Goal: Information Seeking & Learning: Learn about a topic

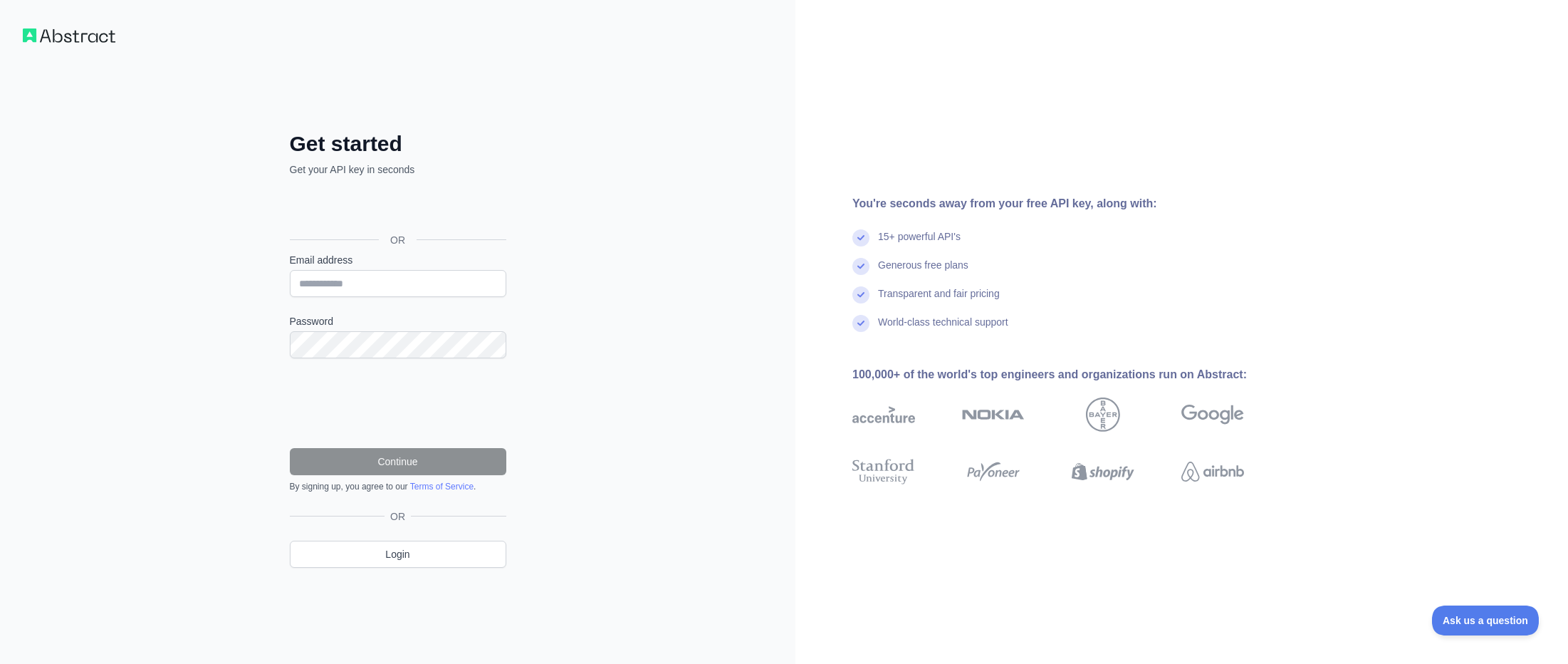
click at [532, 438] on div "Get started Get your API key in seconds OR Email address Password Continue By s…" at bounding box center [398, 361] width 273 height 459
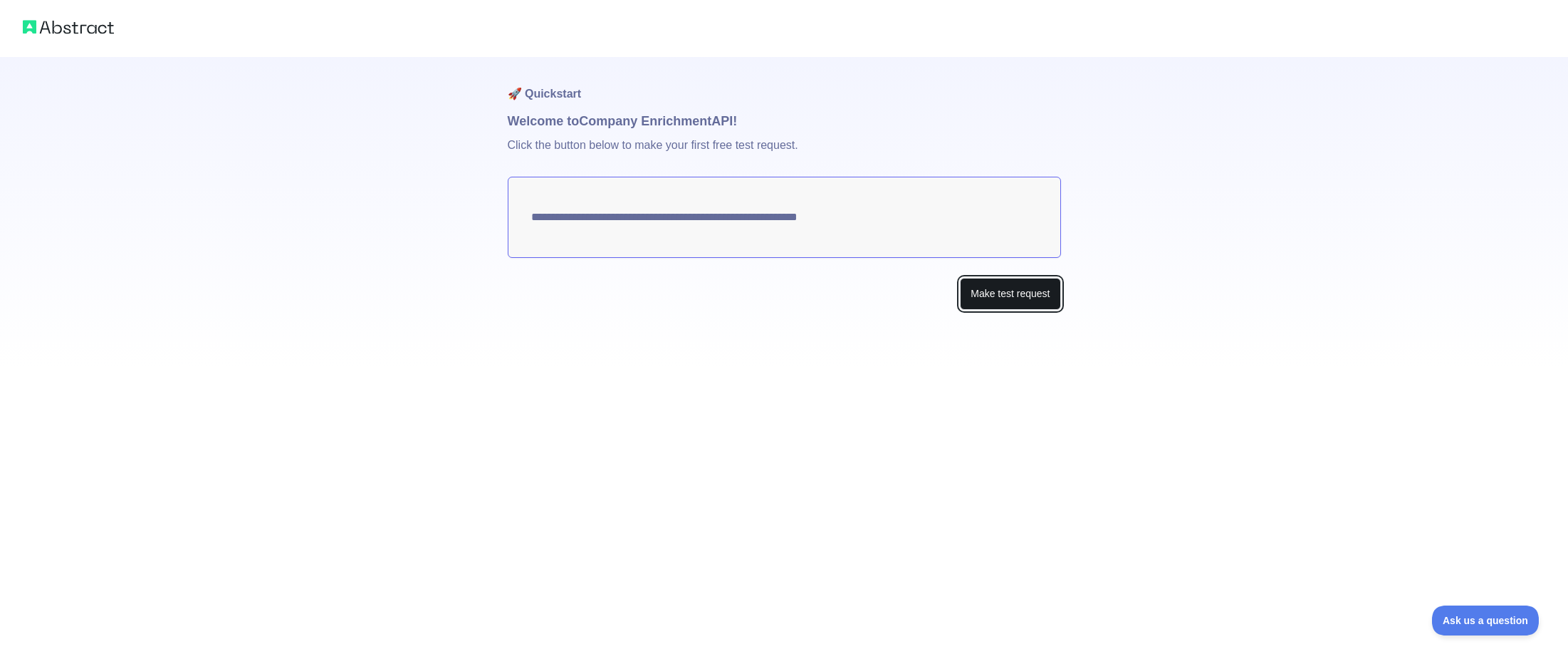
click at [1020, 300] on button "Make test request" at bounding box center [1010, 294] width 100 height 32
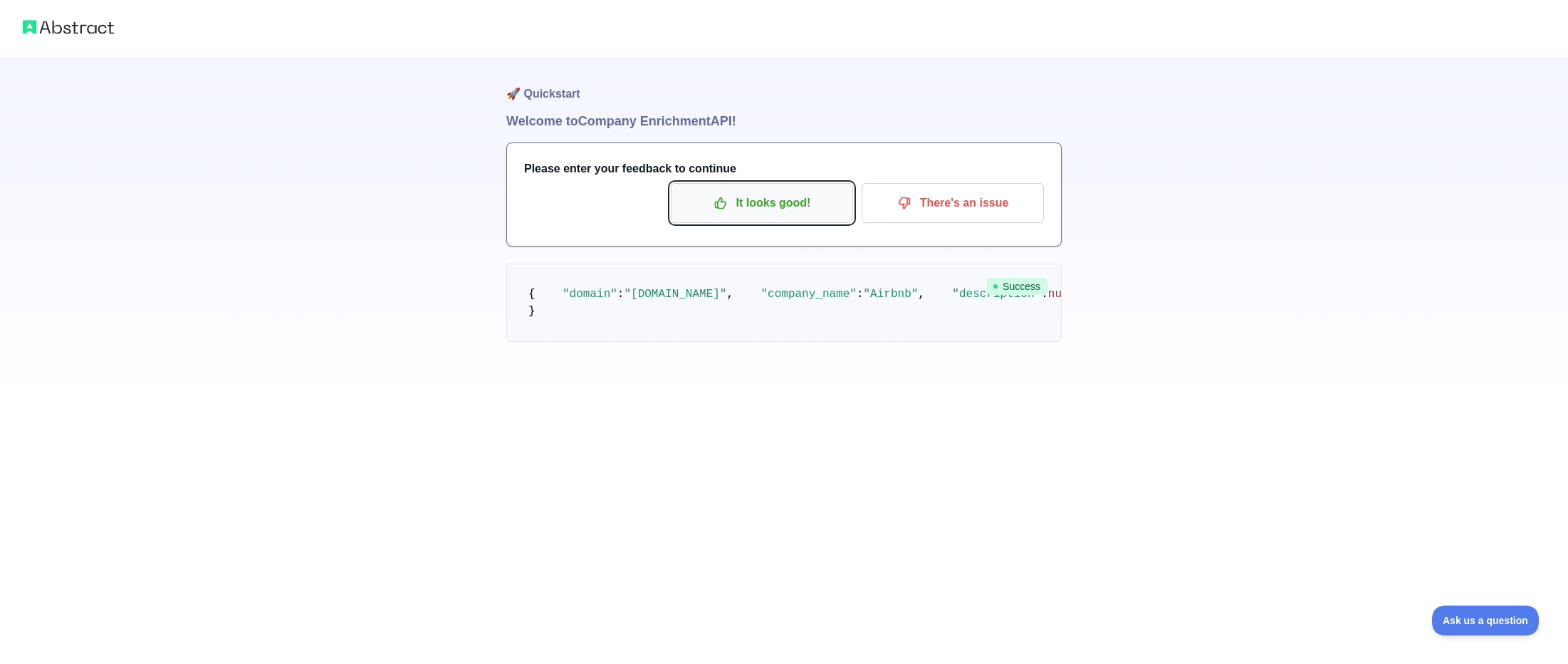
click at [801, 191] on p "It looks good!" at bounding box center [762, 203] width 161 height 24
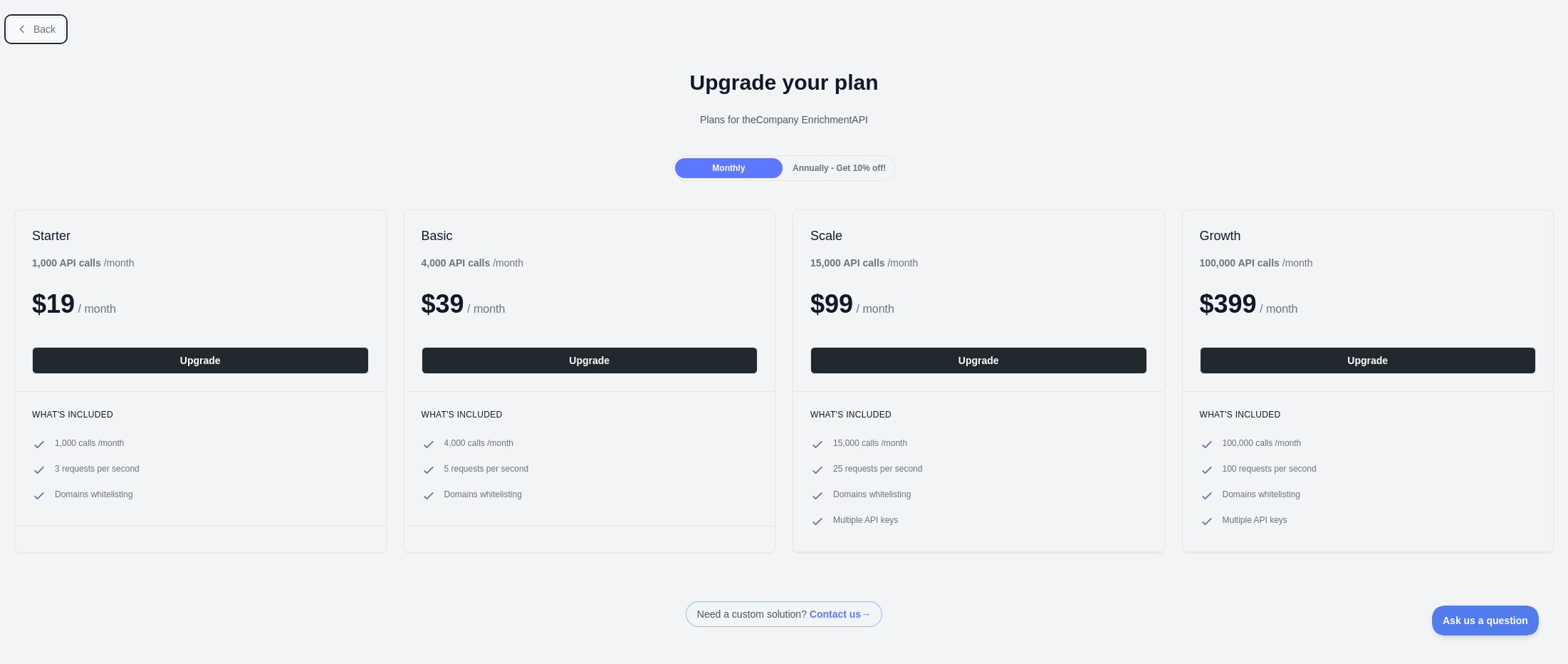
click at [44, 35] on button "Back" at bounding box center [36, 29] width 58 height 24
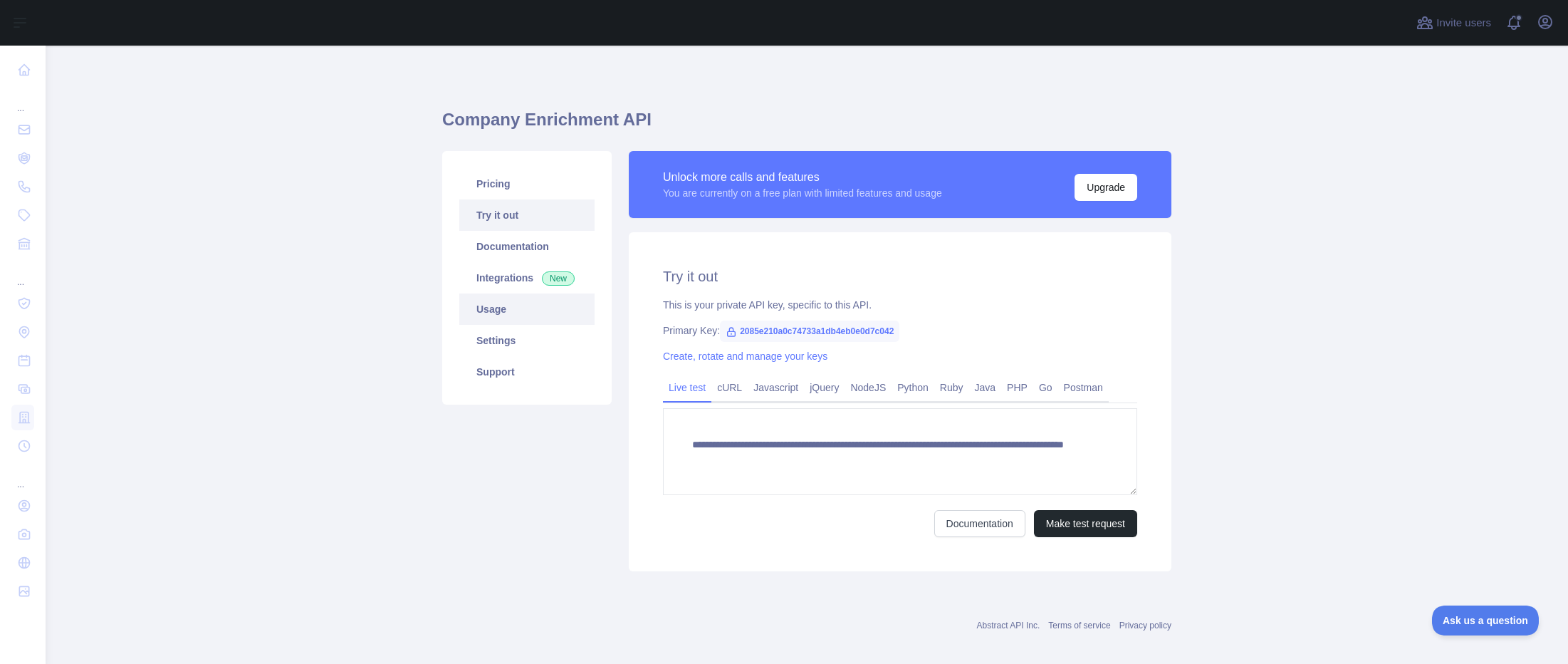
click at [542, 307] on link "Usage" at bounding box center [526, 308] width 135 height 31
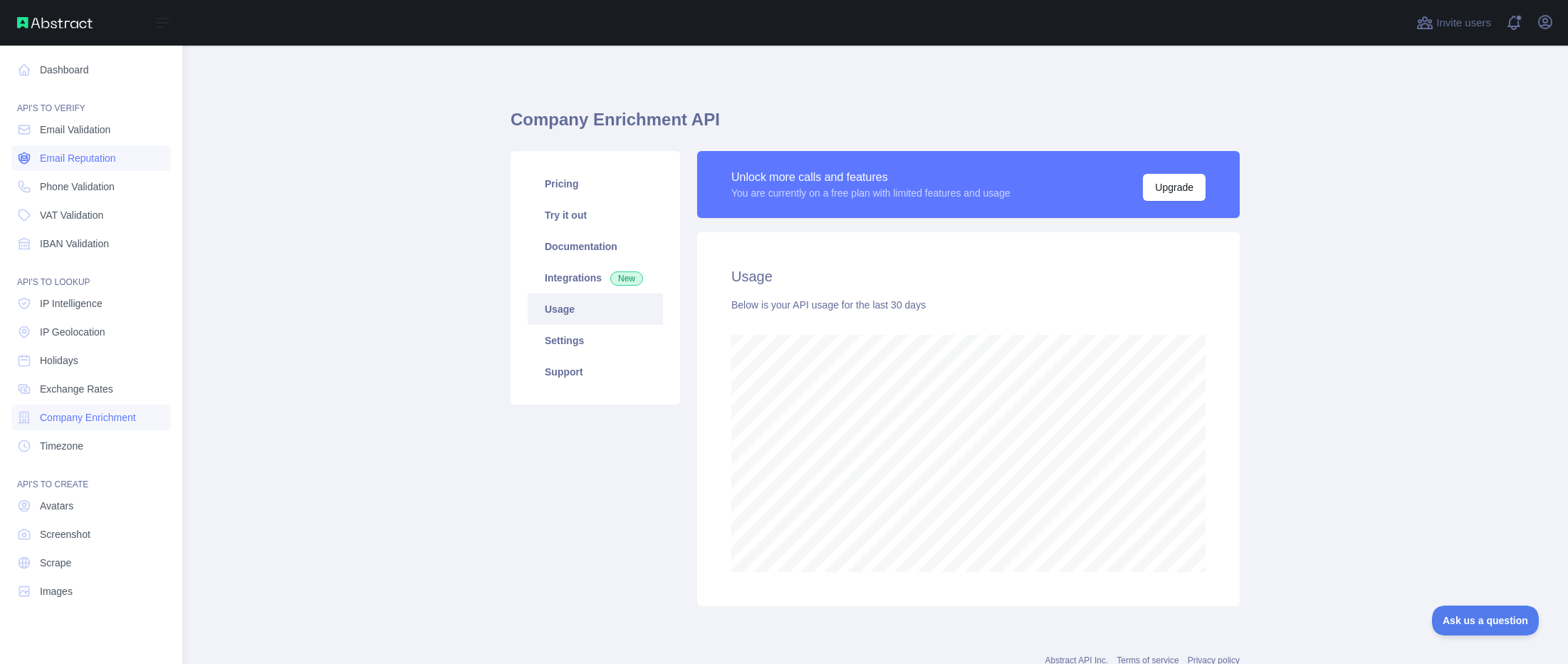
scroll to position [711684, 710736]
click at [105, 78] on link "Dashboard" at bounding box center [91, 70] width 160 height 26
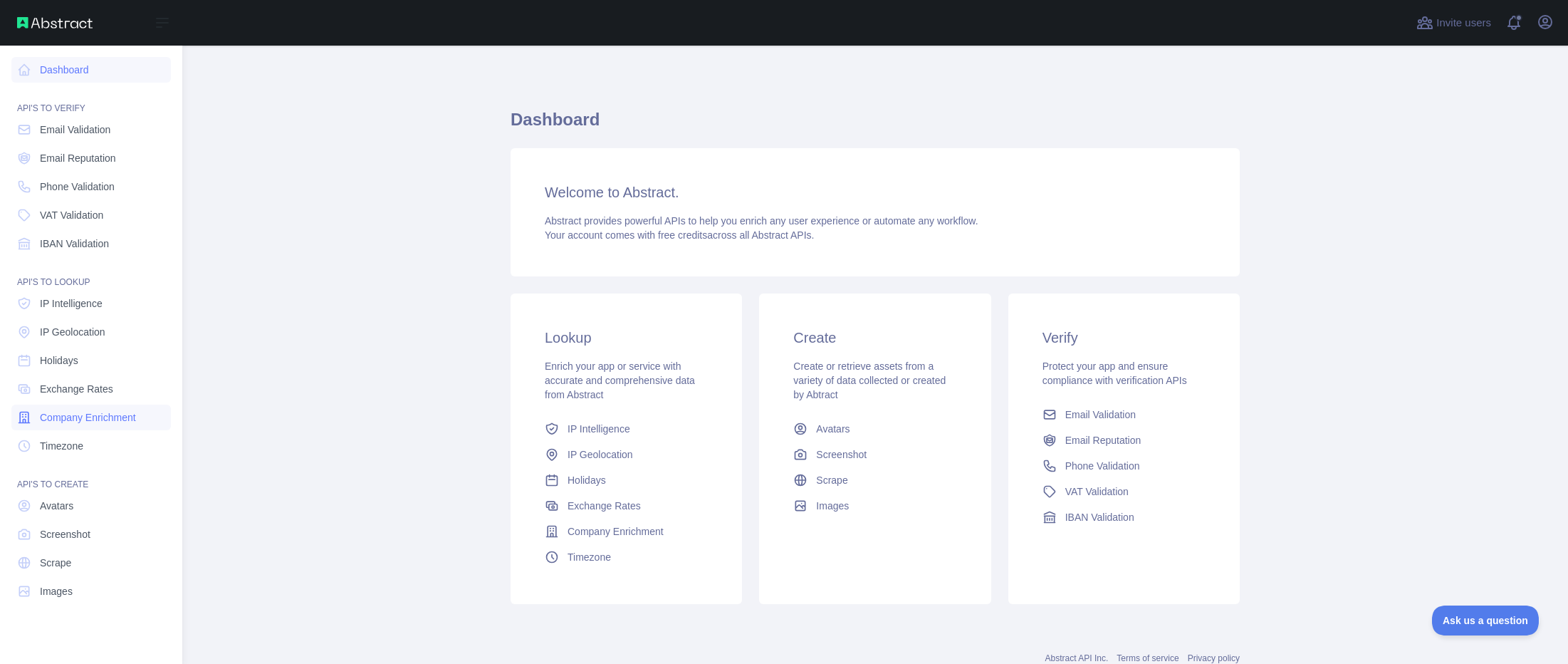
click at [115, 416] on span "Company Enrichment" at bounding box center [88, 417] width 96 height 14
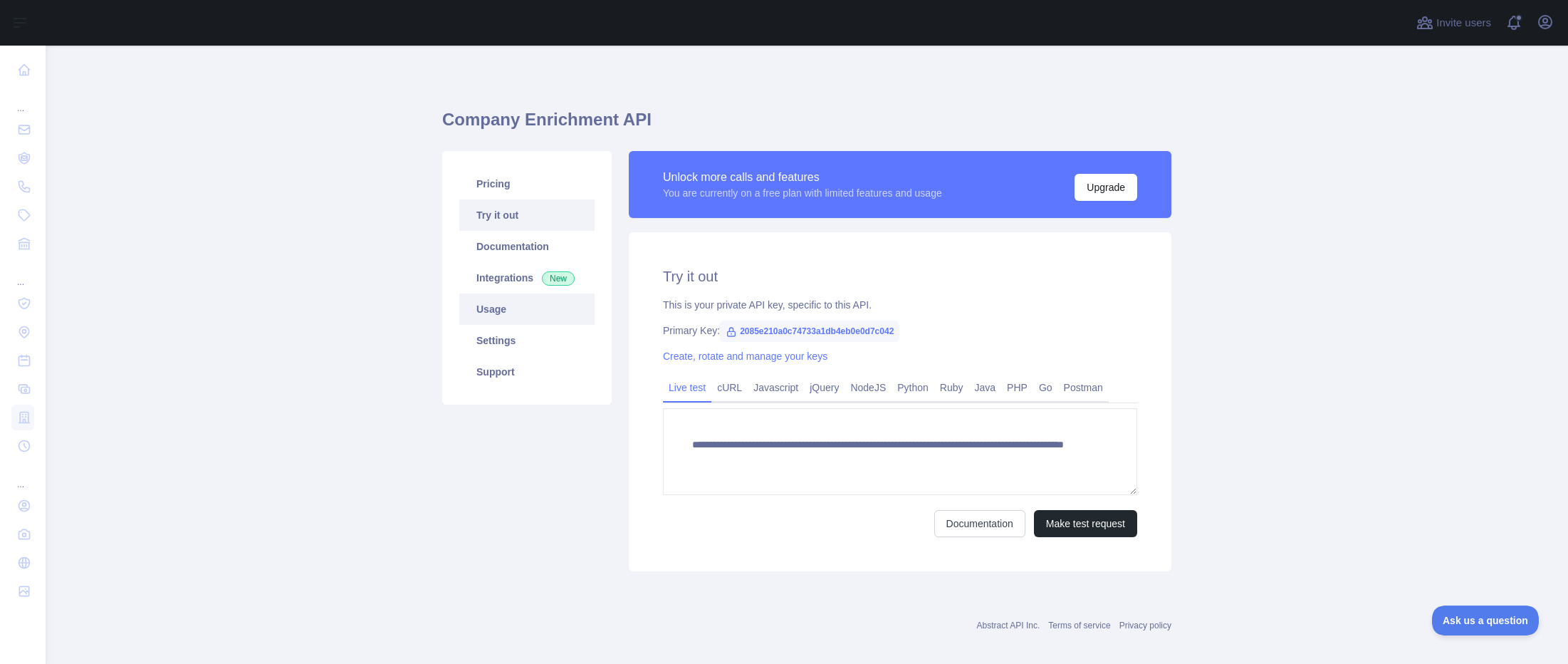
click at [524, 314] on link "Usage" at bounding box center [526, 308] width 135 height 31
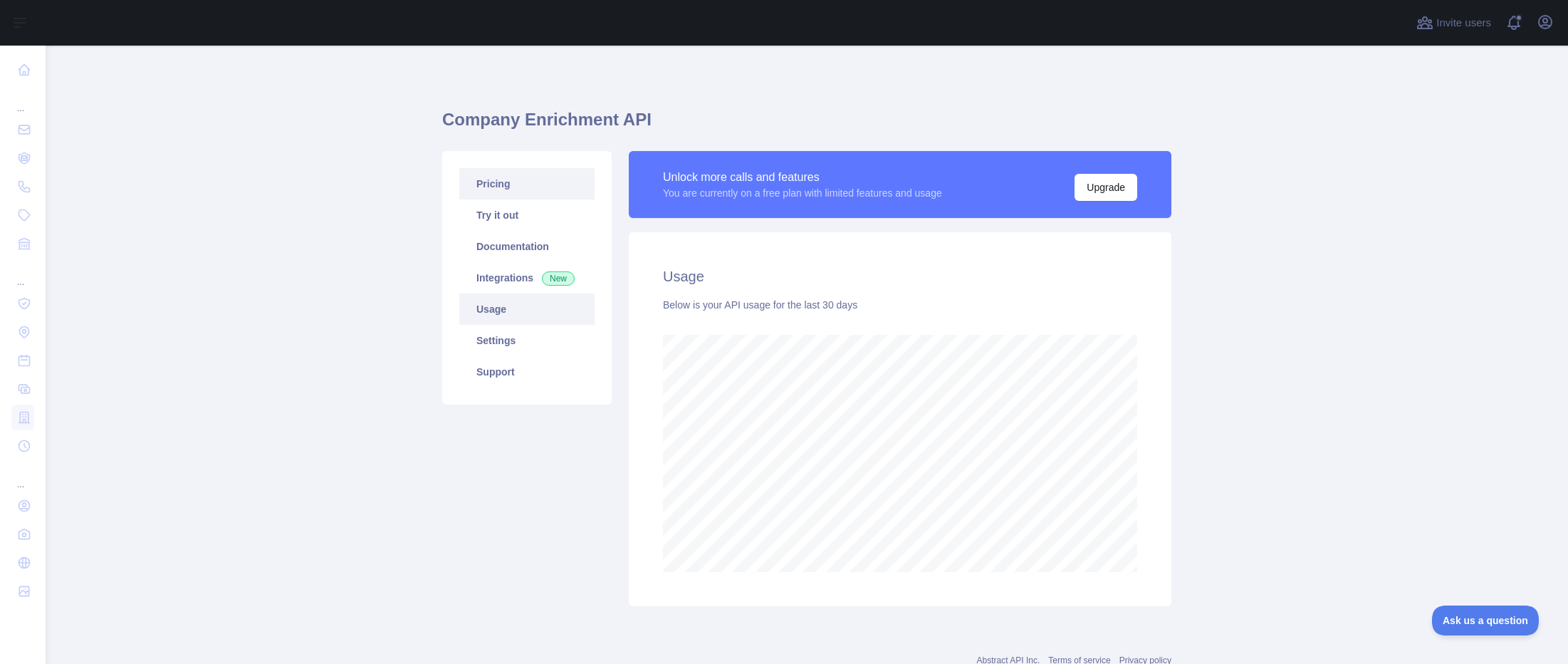
scroll to position [618, 1522]
click at [520, 174] on link "Pricing" at bounding box center [526, 183] width 135 height 31
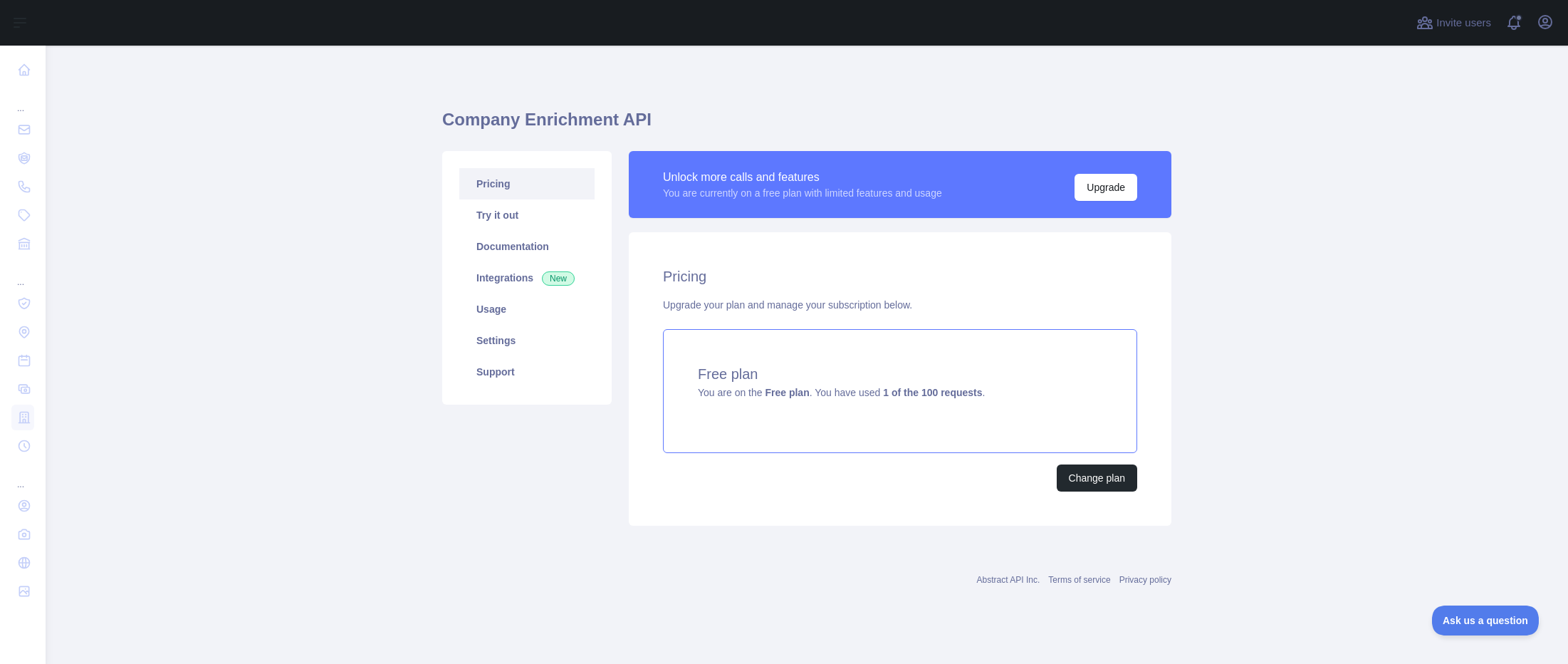
click at [1061, 391] on div "Free plan You are on the Free plan . You have used 1 of the 100 requests ." at bounding box center [900, 391] width 474 height 124
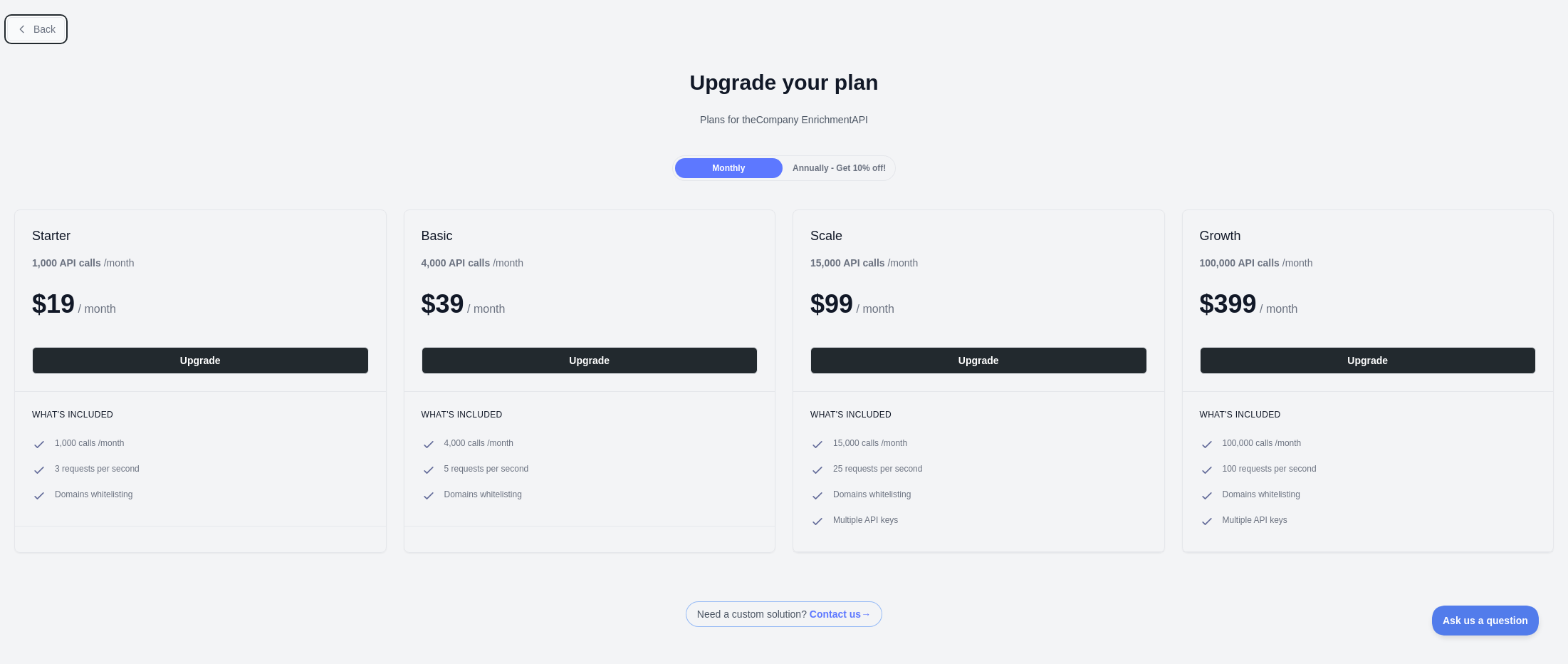
click at [29, 29] on button "Back" at bounding box center [36, 29] width 58 height 24
